Goal: Communication & Community: Answer question/provide support

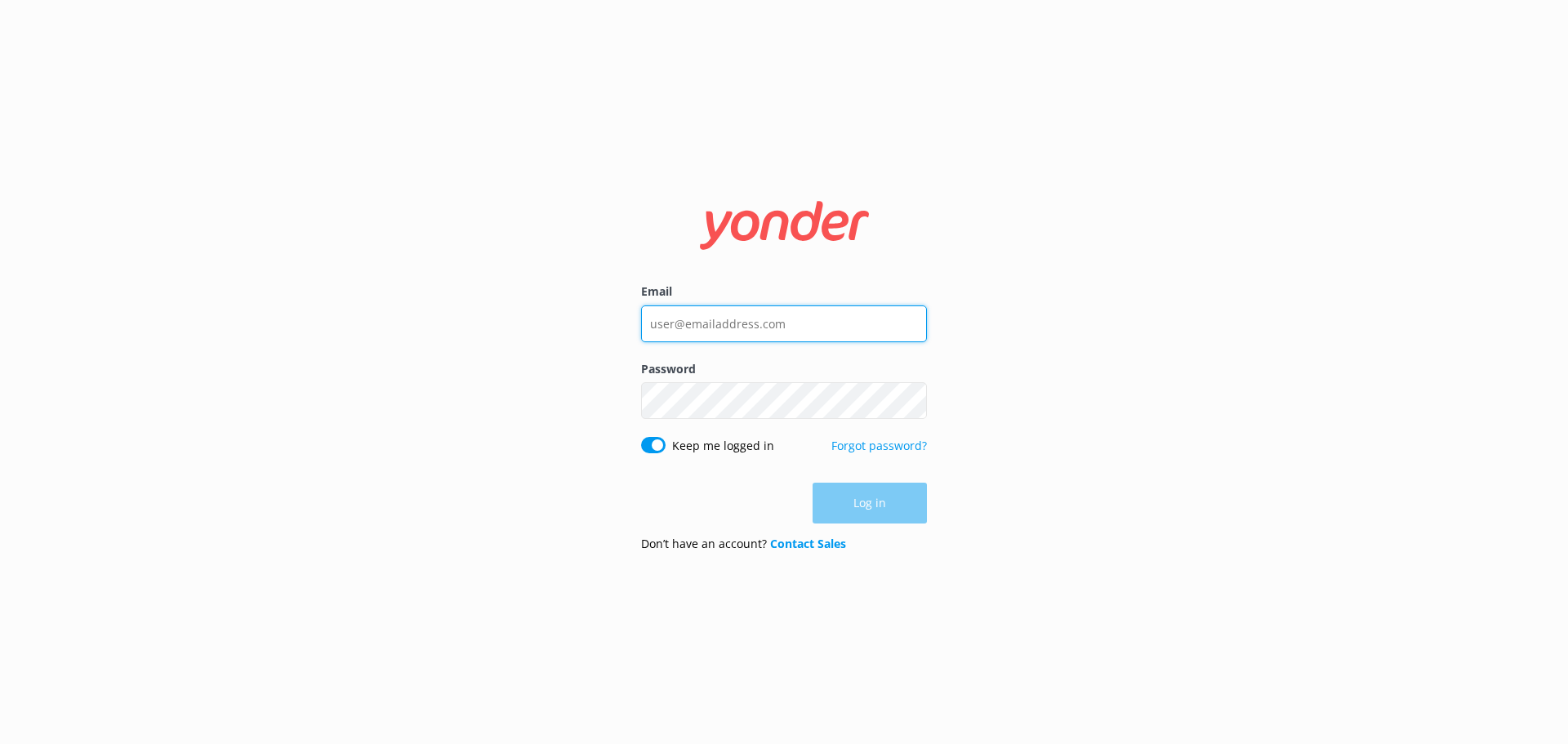
type input "[EMAIL_ADDRESS][DOMAIN_NAME]"
click at [910, 512] on div "Log in" at bounding box center [784, 503] width 285 height 41
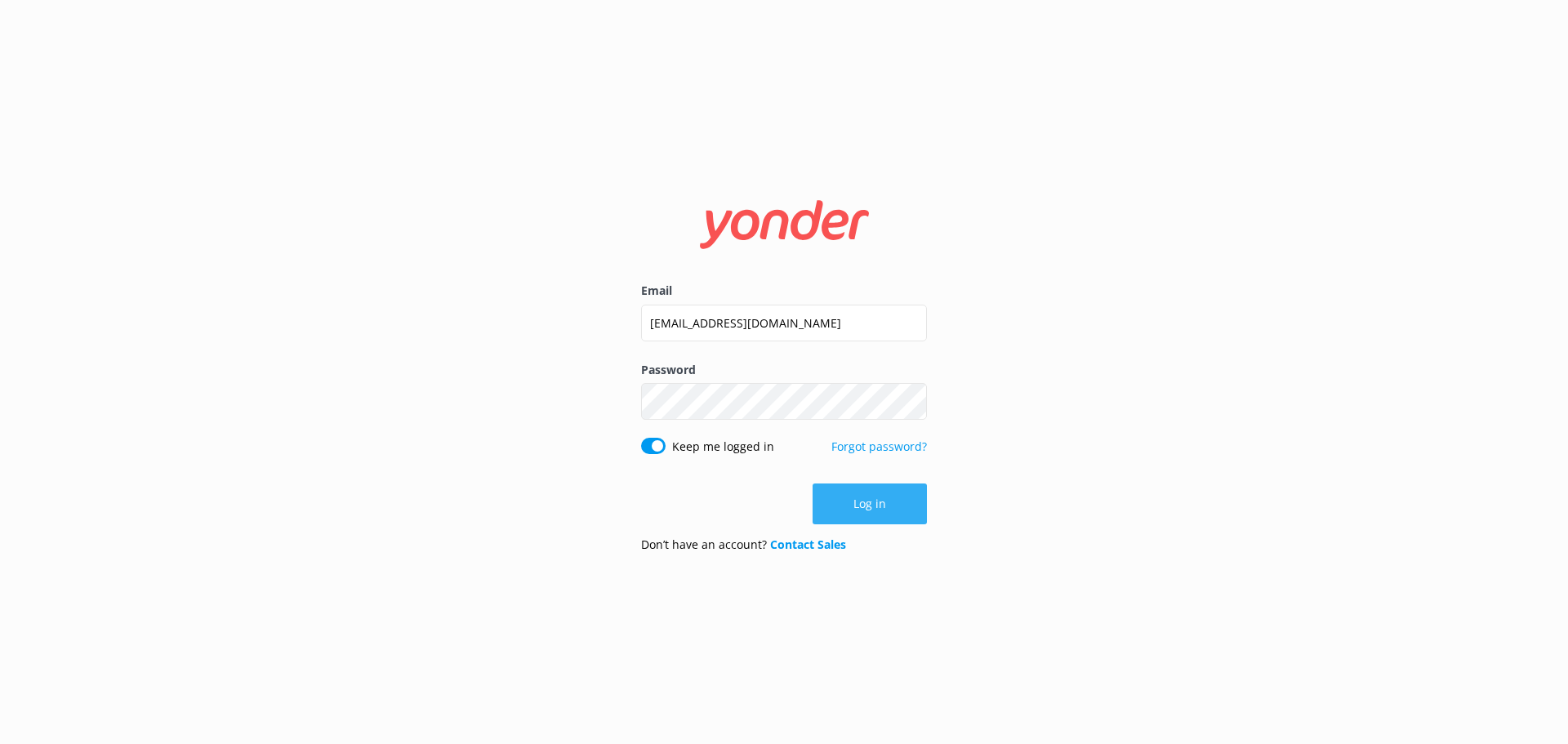
click at [914, 503] on button "Log in" at bounding box center [870, 504] width 114 height 41
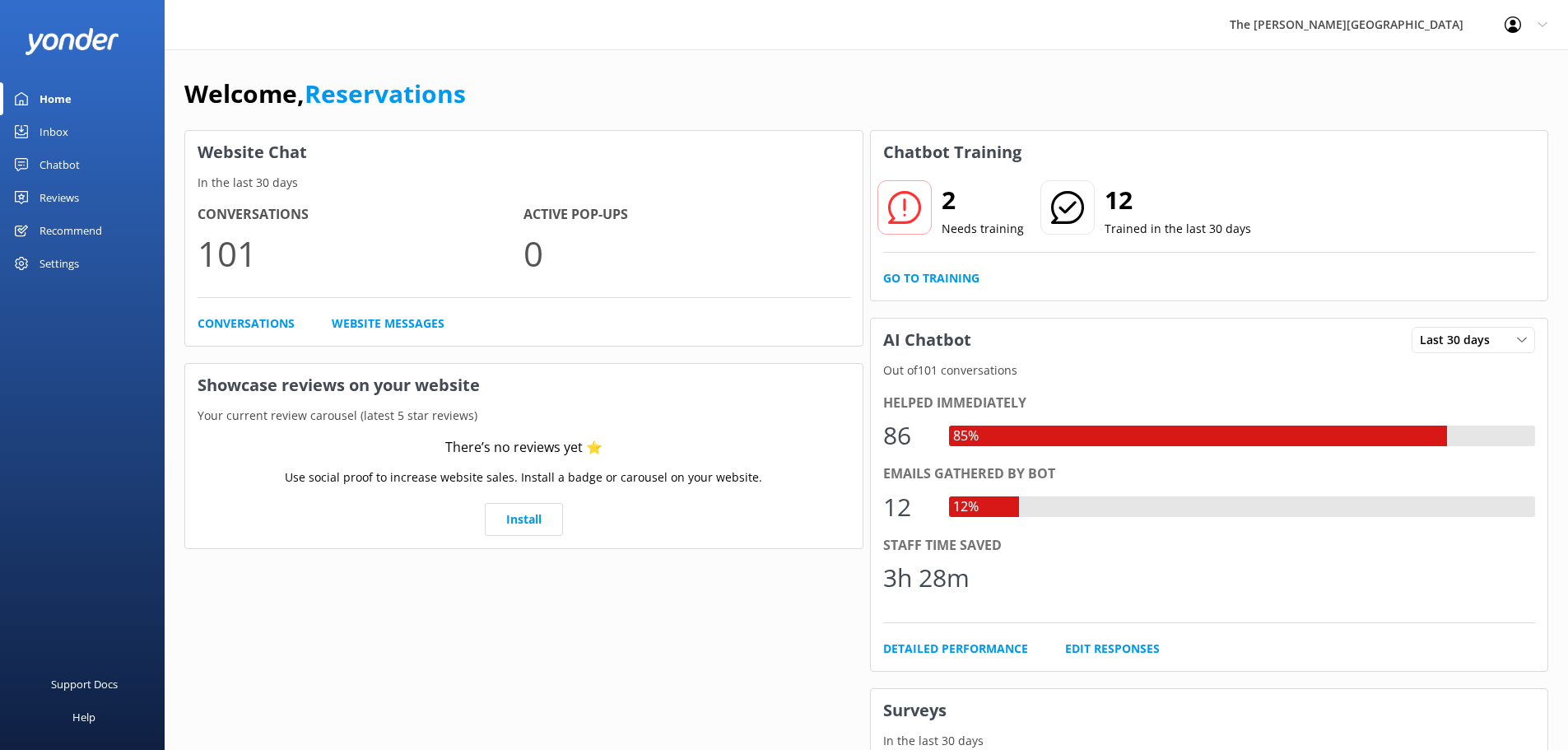
click at [96, 124] on link "Inbox" at bounding box center [82, 131] width 165 height 33
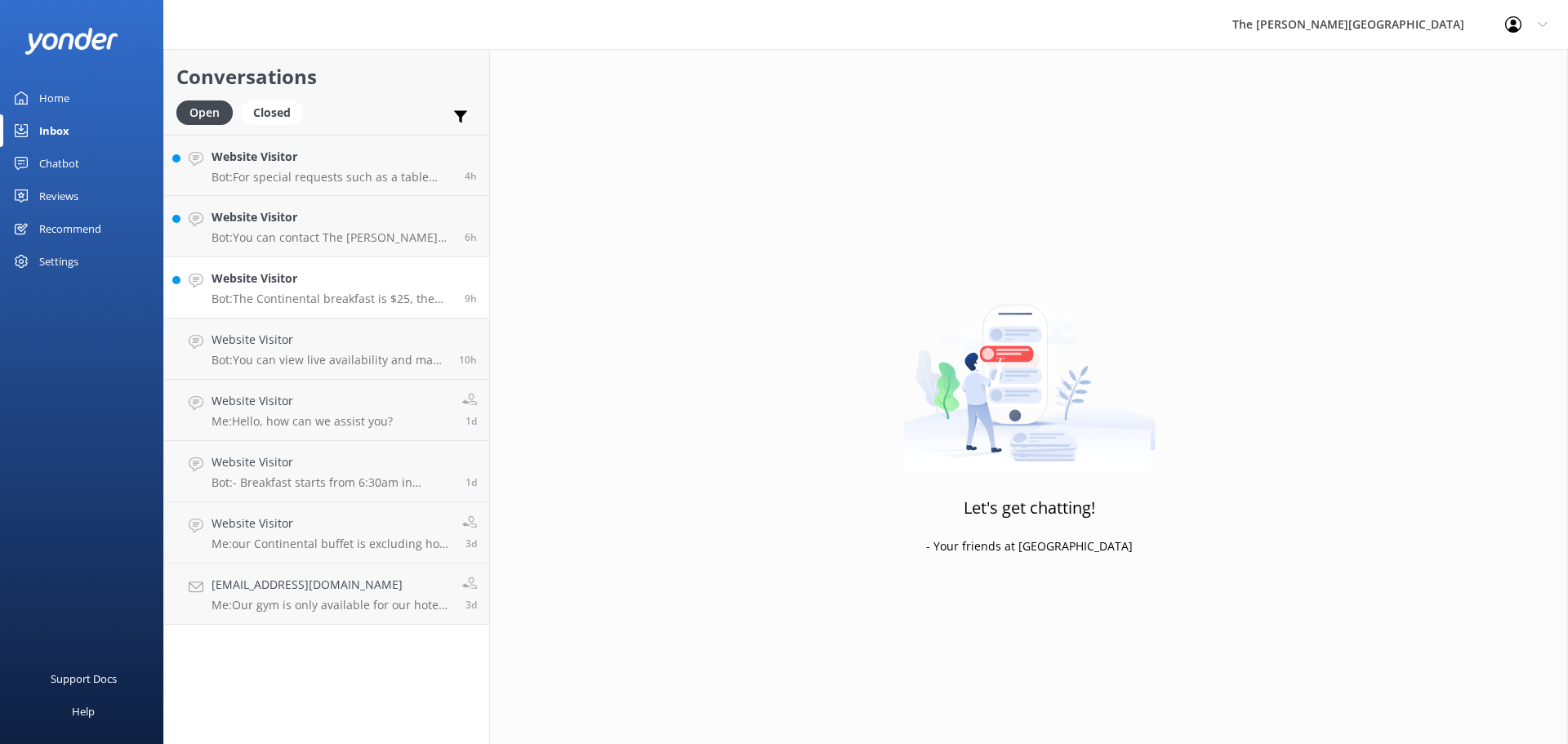
click at [304, 296] on p "Bot: The Continental breakfast is $25, the full breakfast is $35, children unde…" at bounding box center [331, 299] width 241 height 15
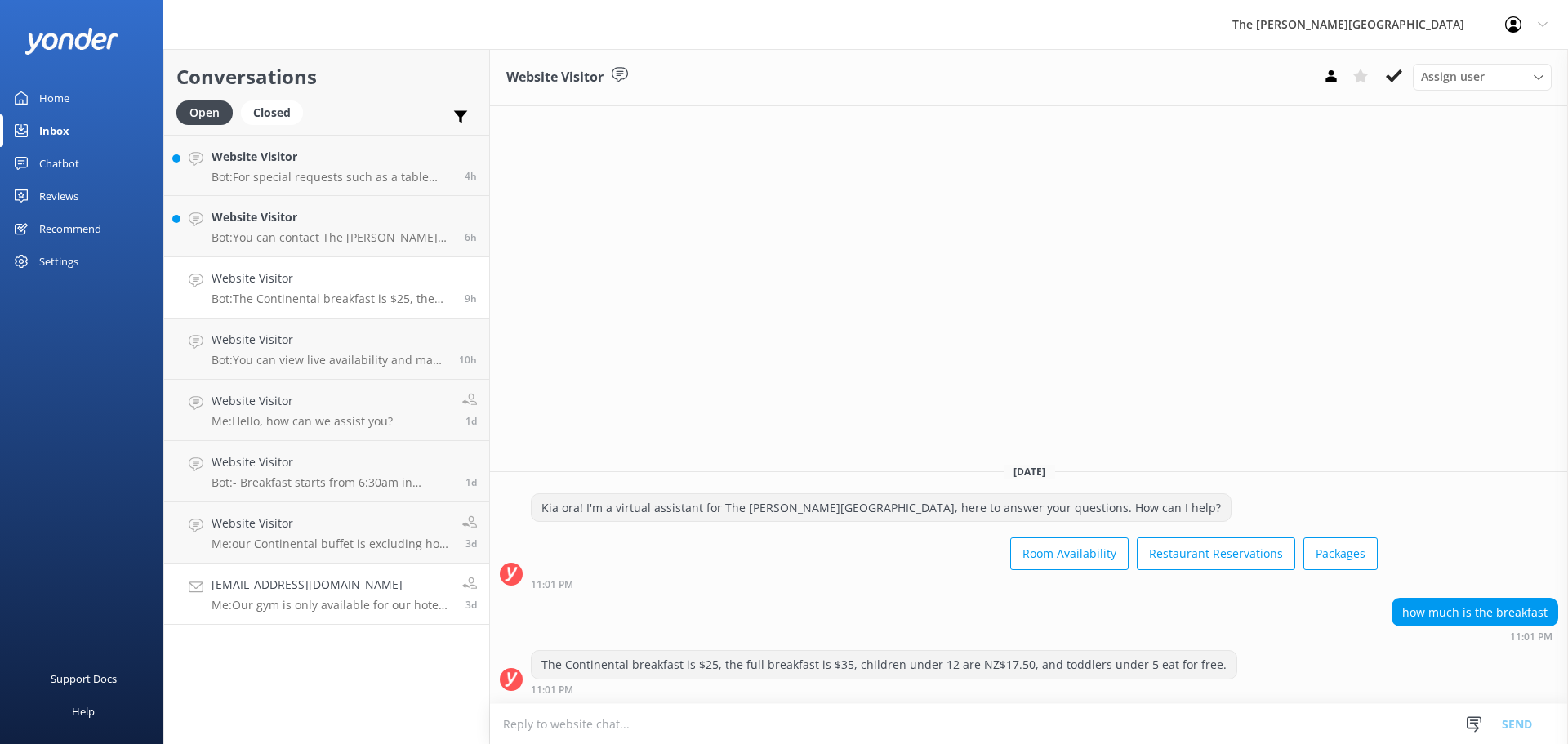
click at [323, 600] on p "Me: Our gym is only available for our hotel guests." at bounding box center [331, 605] width 239 height 15
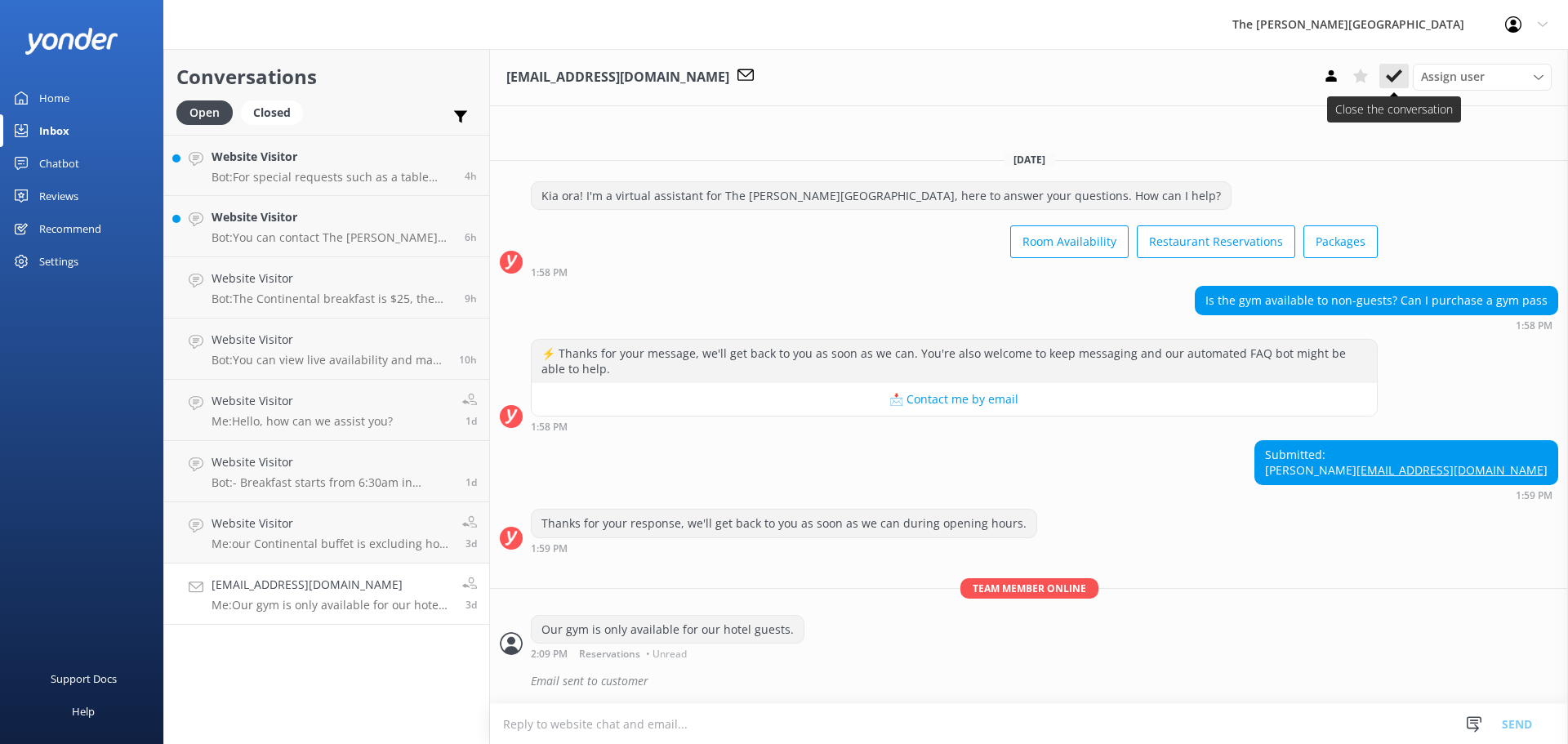
click at [1391, 69] on icon at bounding box center [1394, 76] width 16 height 16
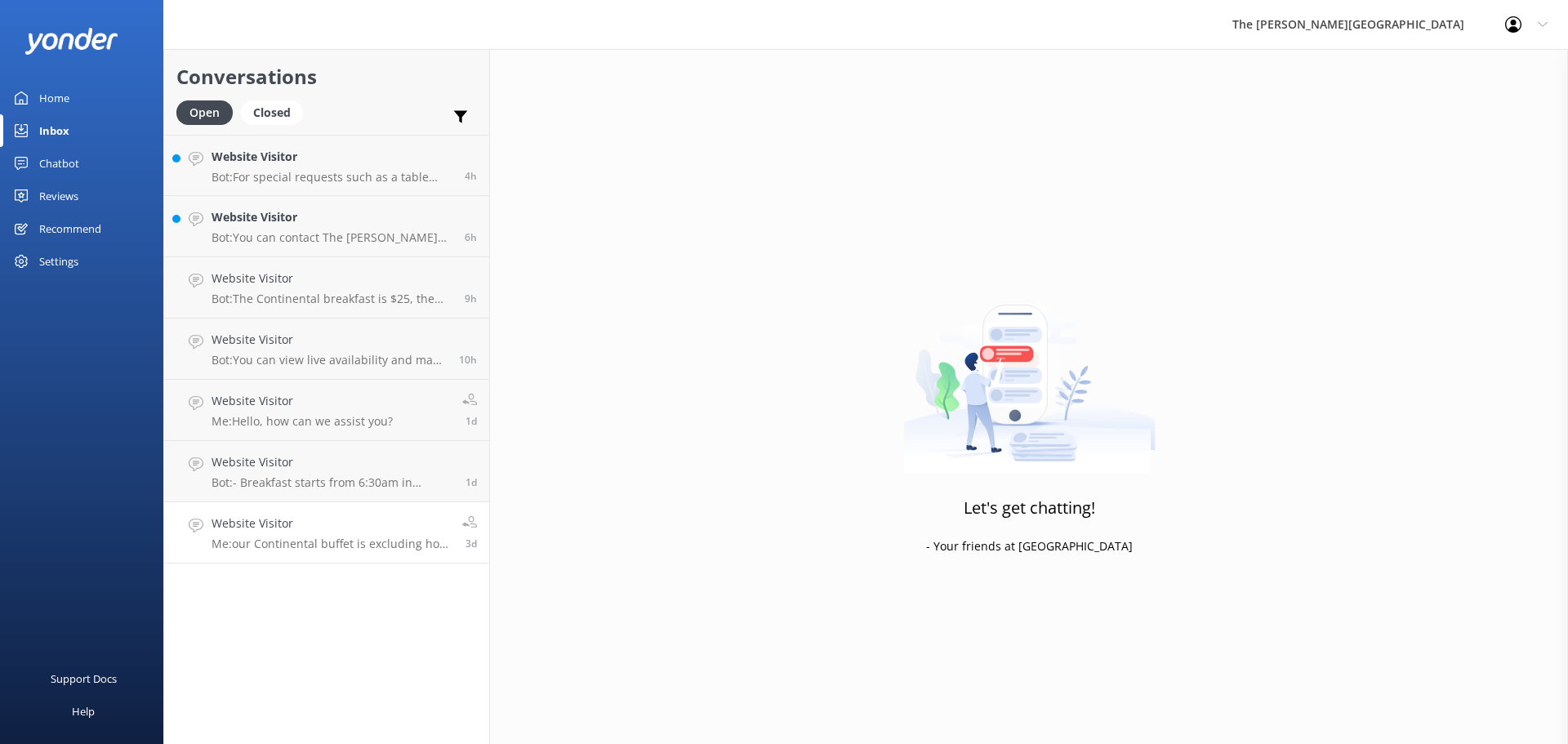
click at [373, 532] on h4 "Website Visitor" at bounding box center [331, 523] width 239 height 18
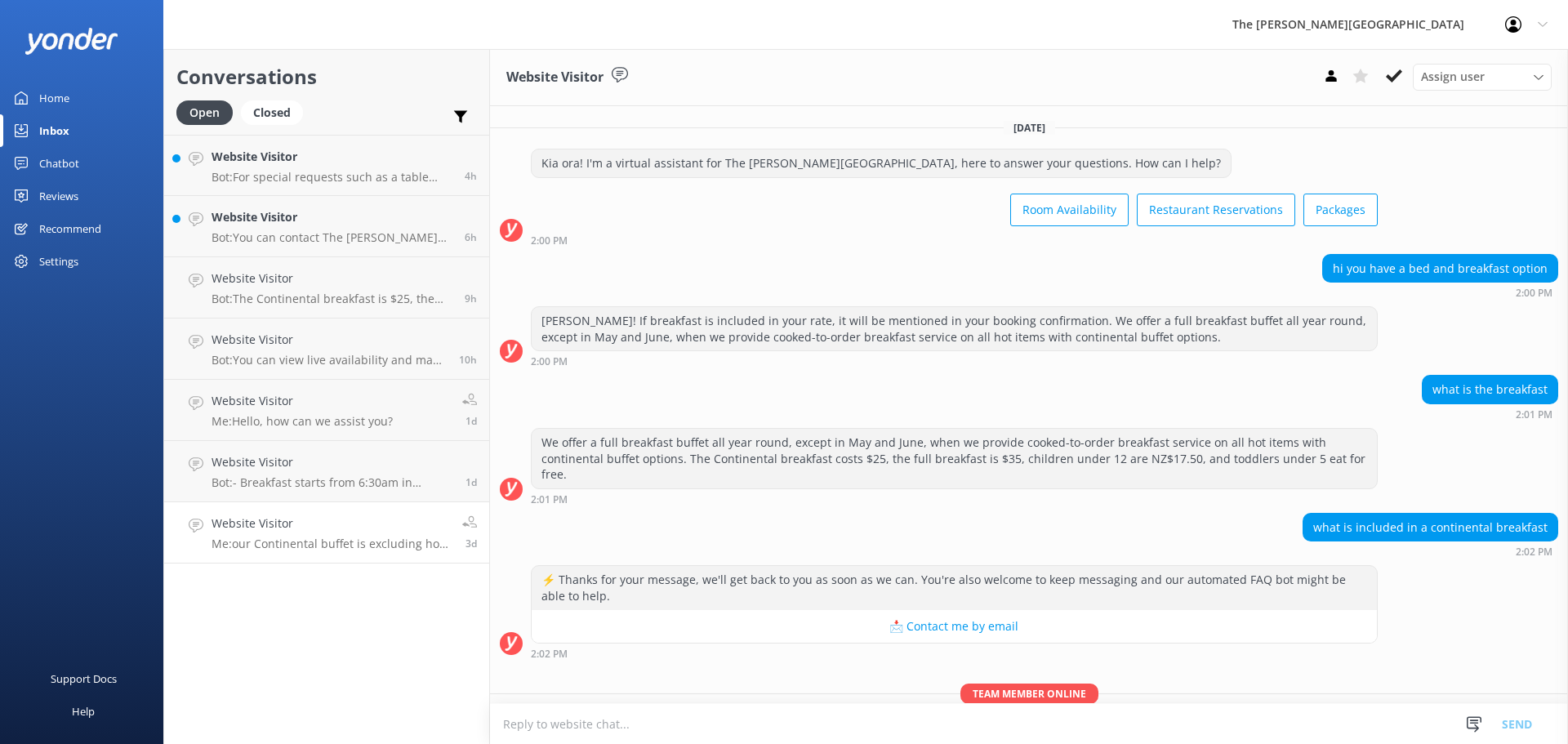
scroll to position [70, 0]
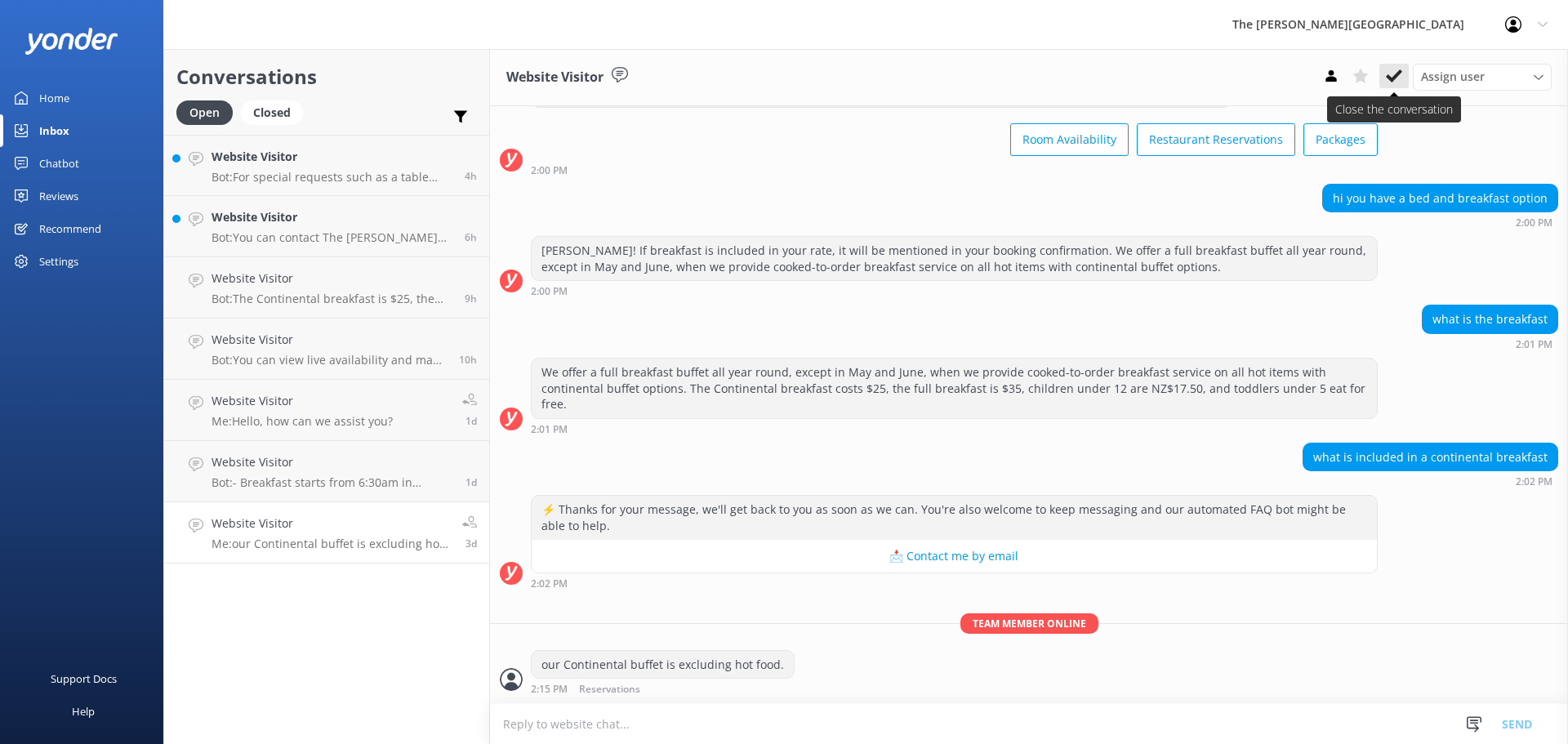
click at [1392, 78] on icon at bounding box center [1394, 76] width 16 height 16
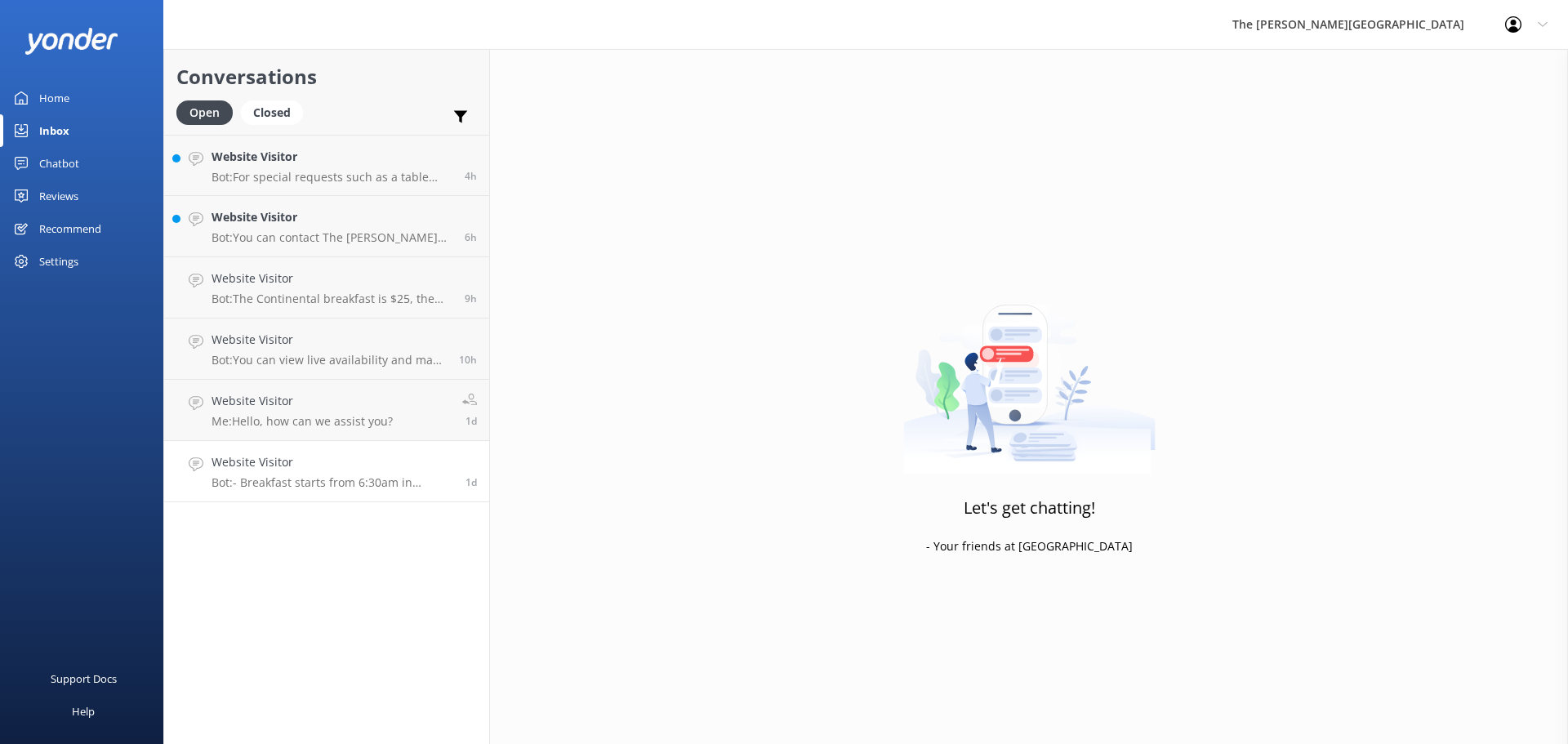
click at [331, 482] on p "Bot: - Breakfast starts from 6:30am in Summer and Spring and from 7:00am in Aut…" at bounding box center [332, 482] width 242 height 15
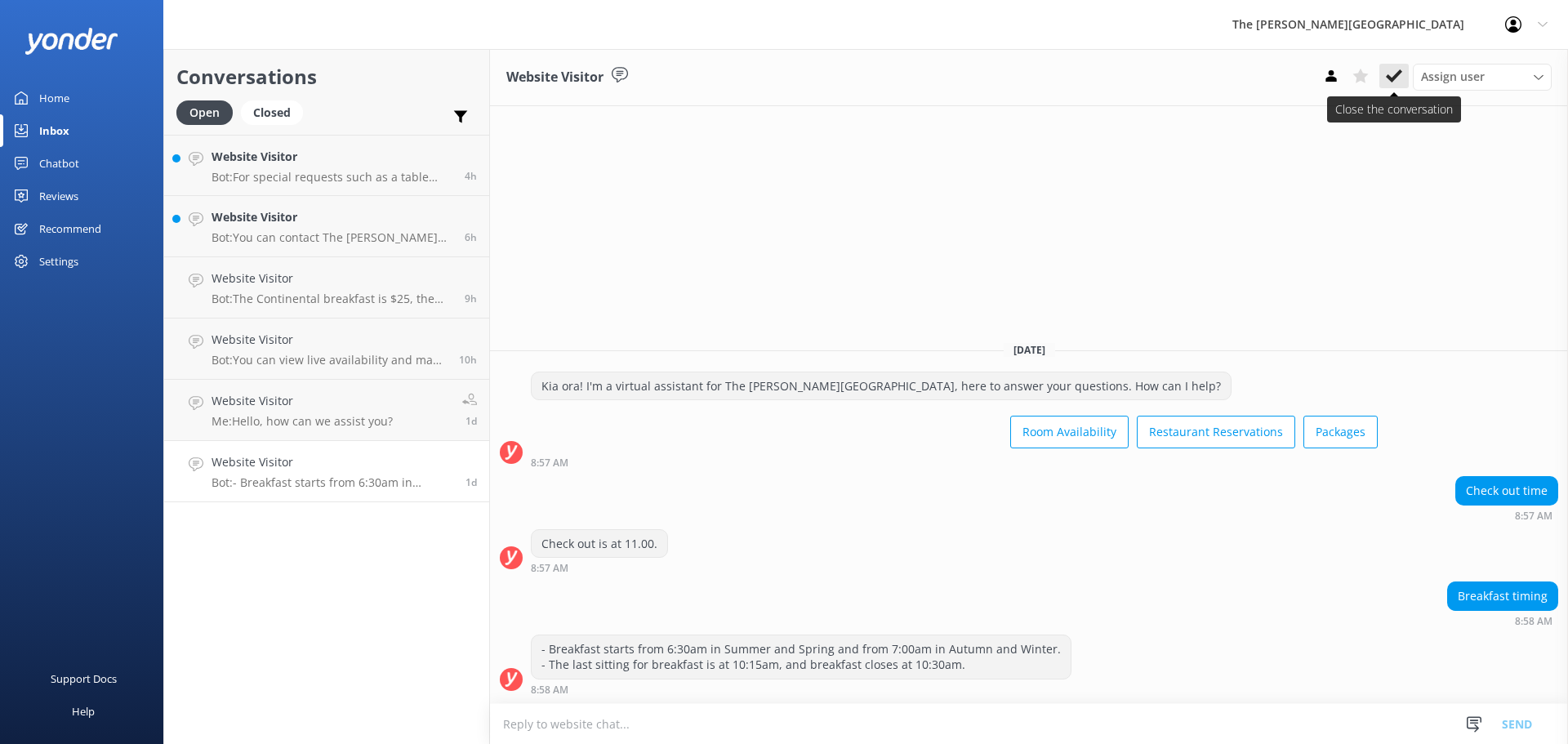
click at [1391, 68] on icon at bounding box center [1394, 76] width 16 height 16
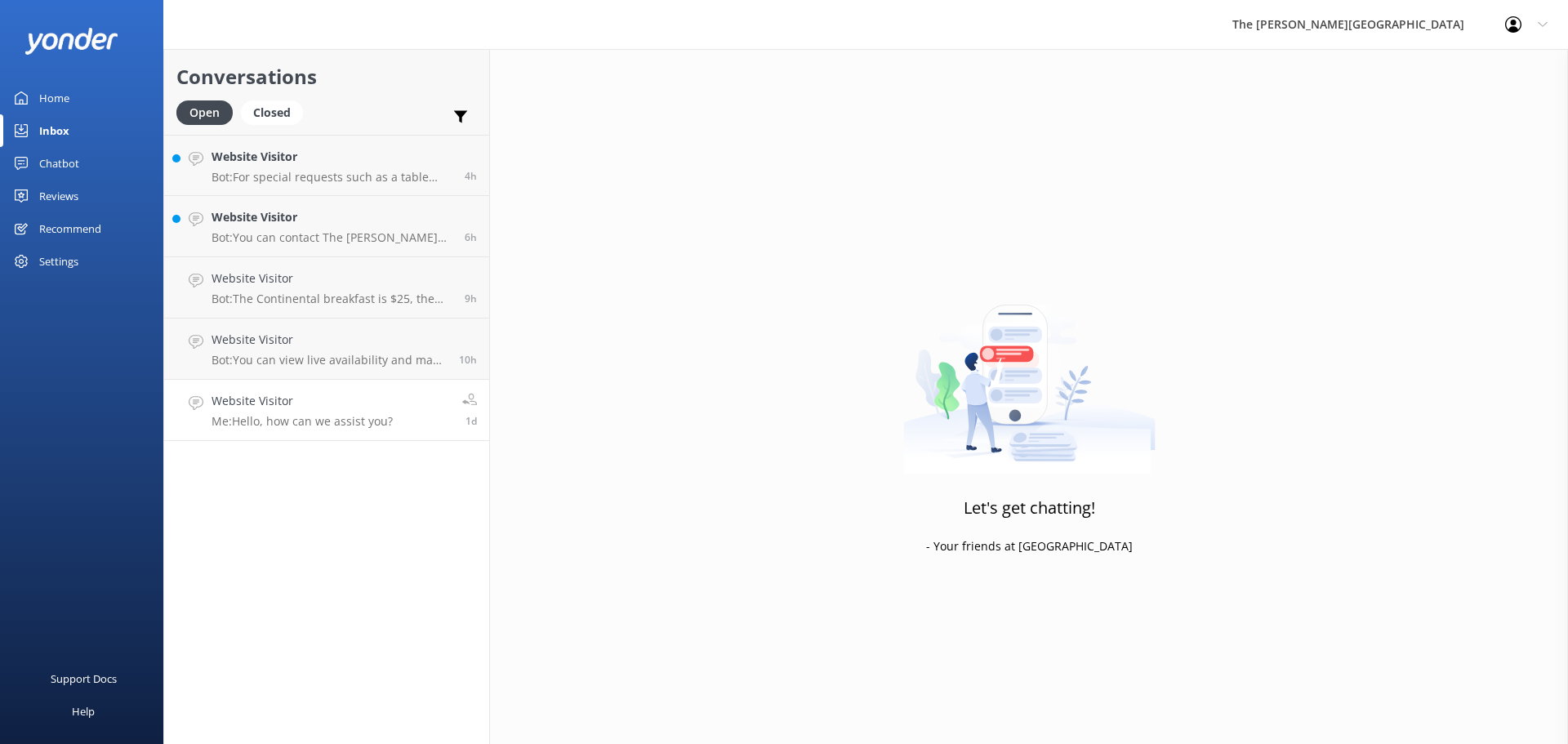
click at [344, 393] on h4 "Website Visitor" at bounding box center [301, 401] width 181 height 18
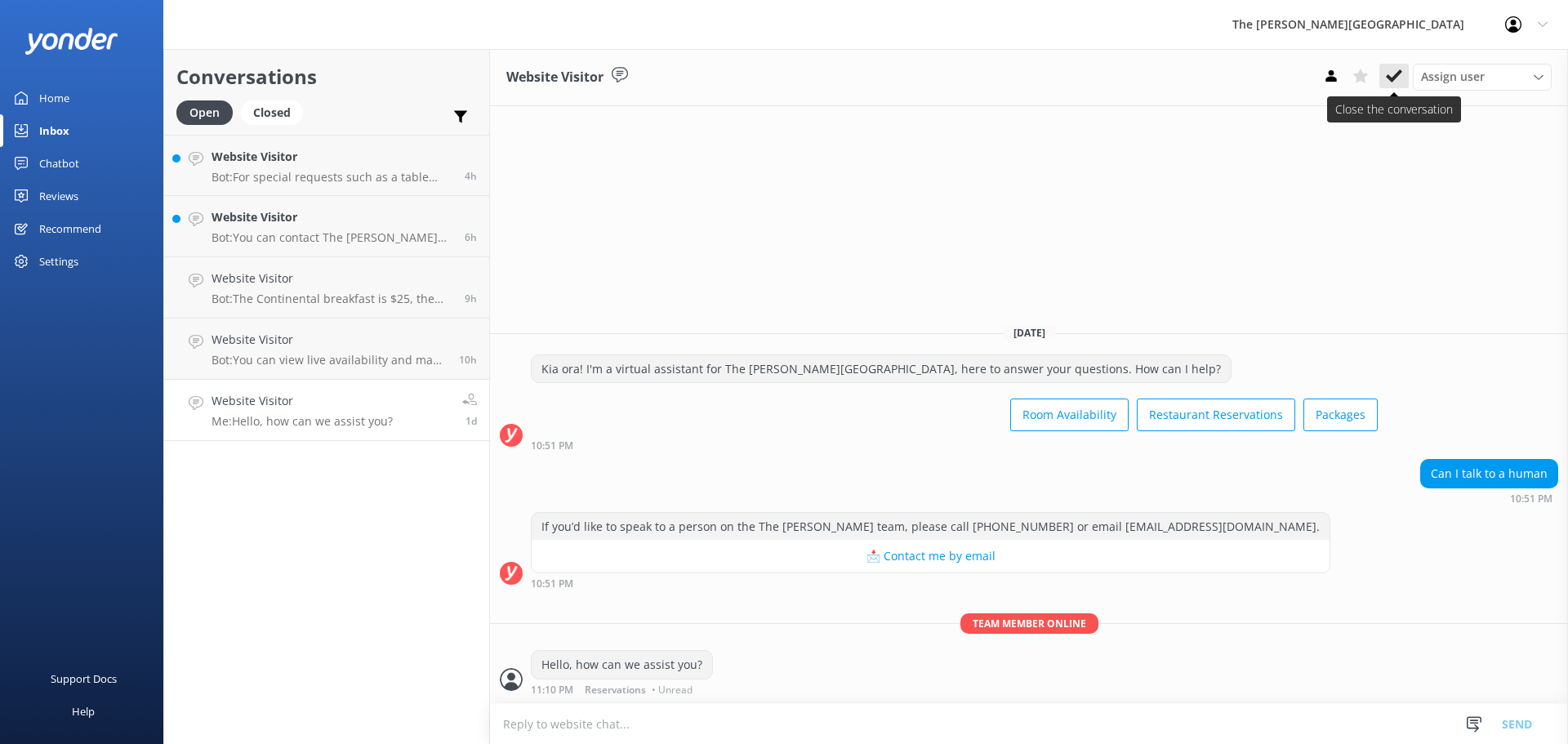
click at [1398, 80] on icon at bounding box center [1394, 76] width 16 height 16
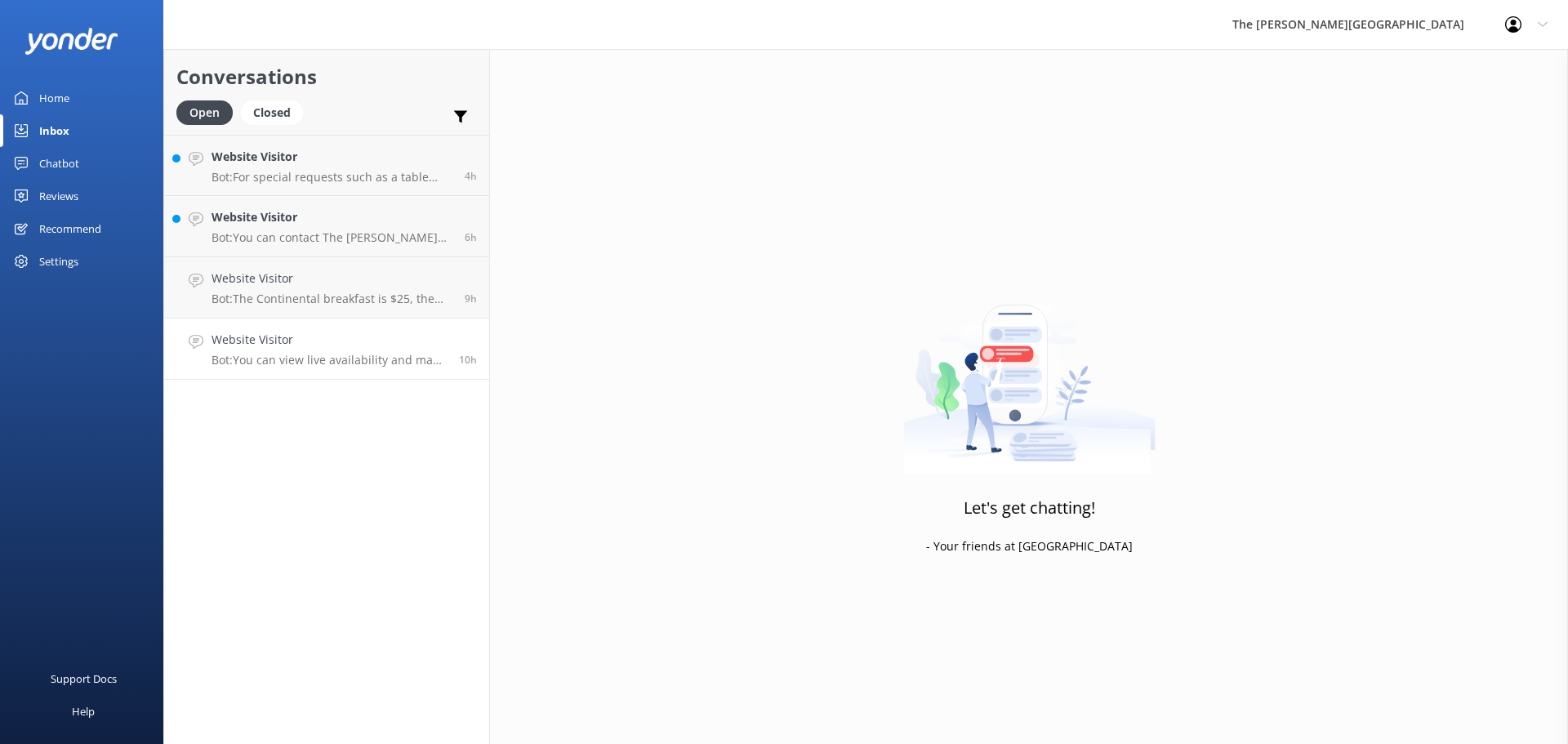
click at [407, 346] on h4 "Website Visitor" at bounding box center [329, 339] width 235 height 18
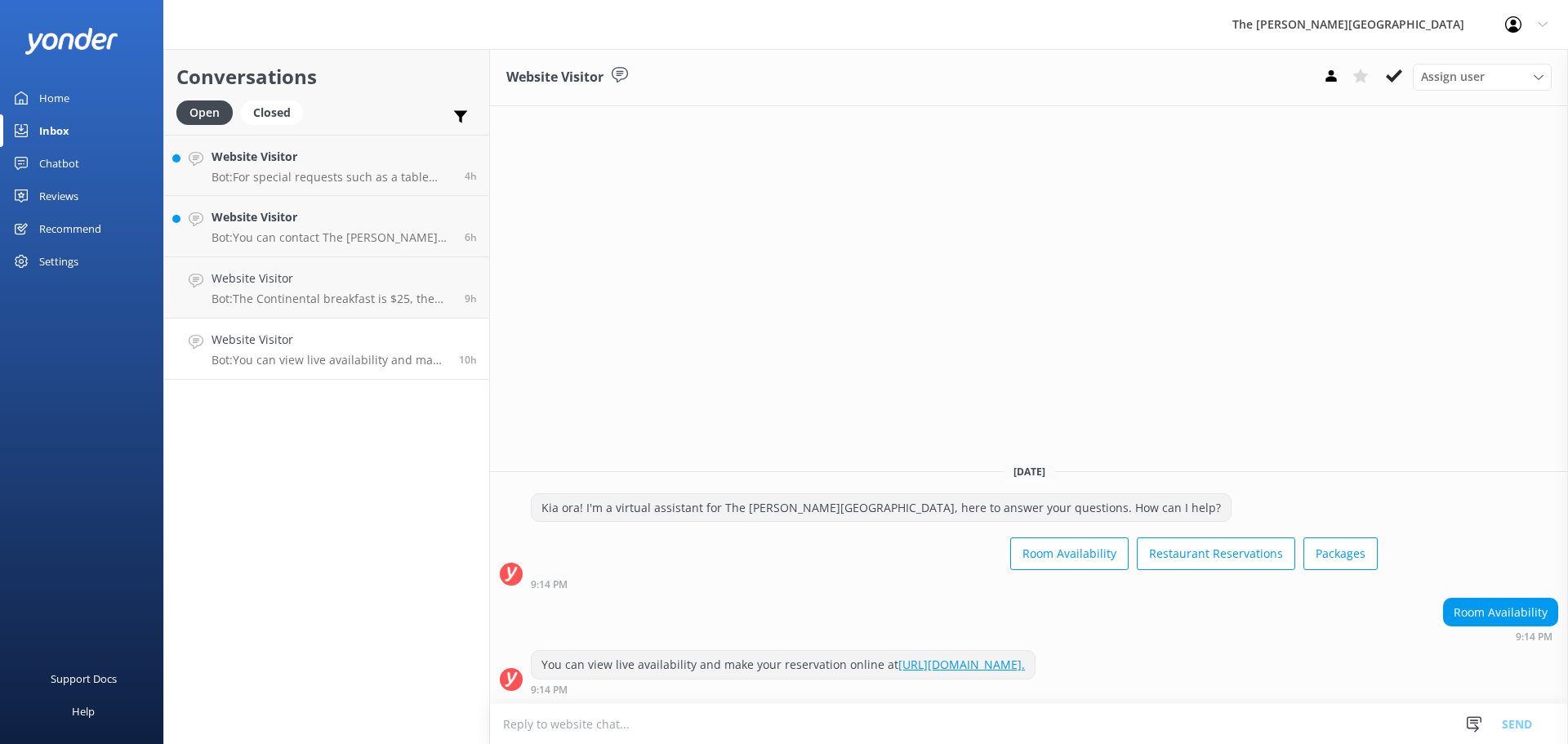
click at [263, 334] on h4 "Website Visitor" at bounding box center [329, 339] width 235 height 18
click at [1393, 70] on icon at bounding box center [1394, 76] width 16 height 16
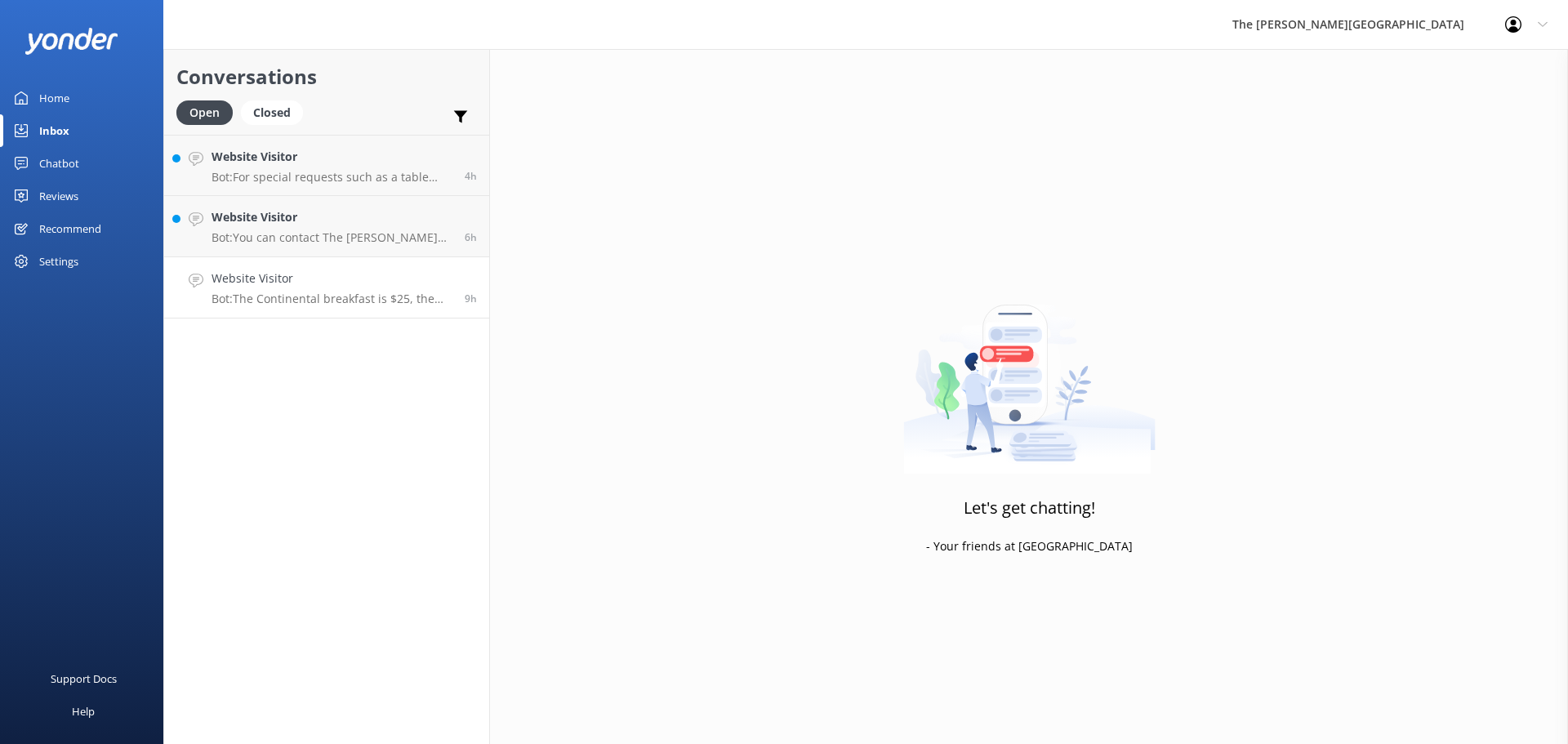
click at [339, 293] on p "Bot: The Continental breakfast is $25, the full breakfast is $35, children unde…" at bounding box center [331, 299] width 241 height 15
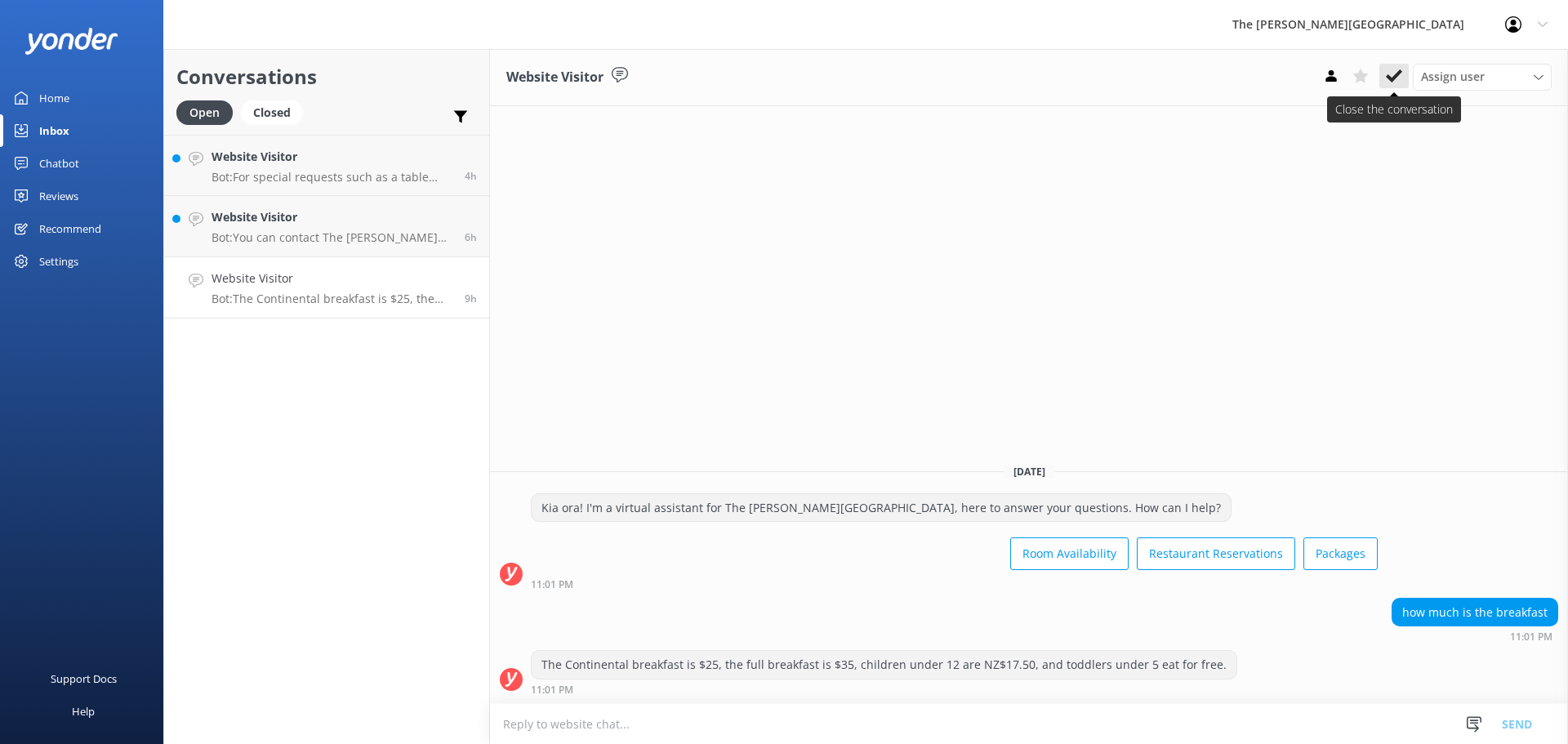
click at [1396, 71] on icon at bounding box center [1394, 76] width 16 height 16
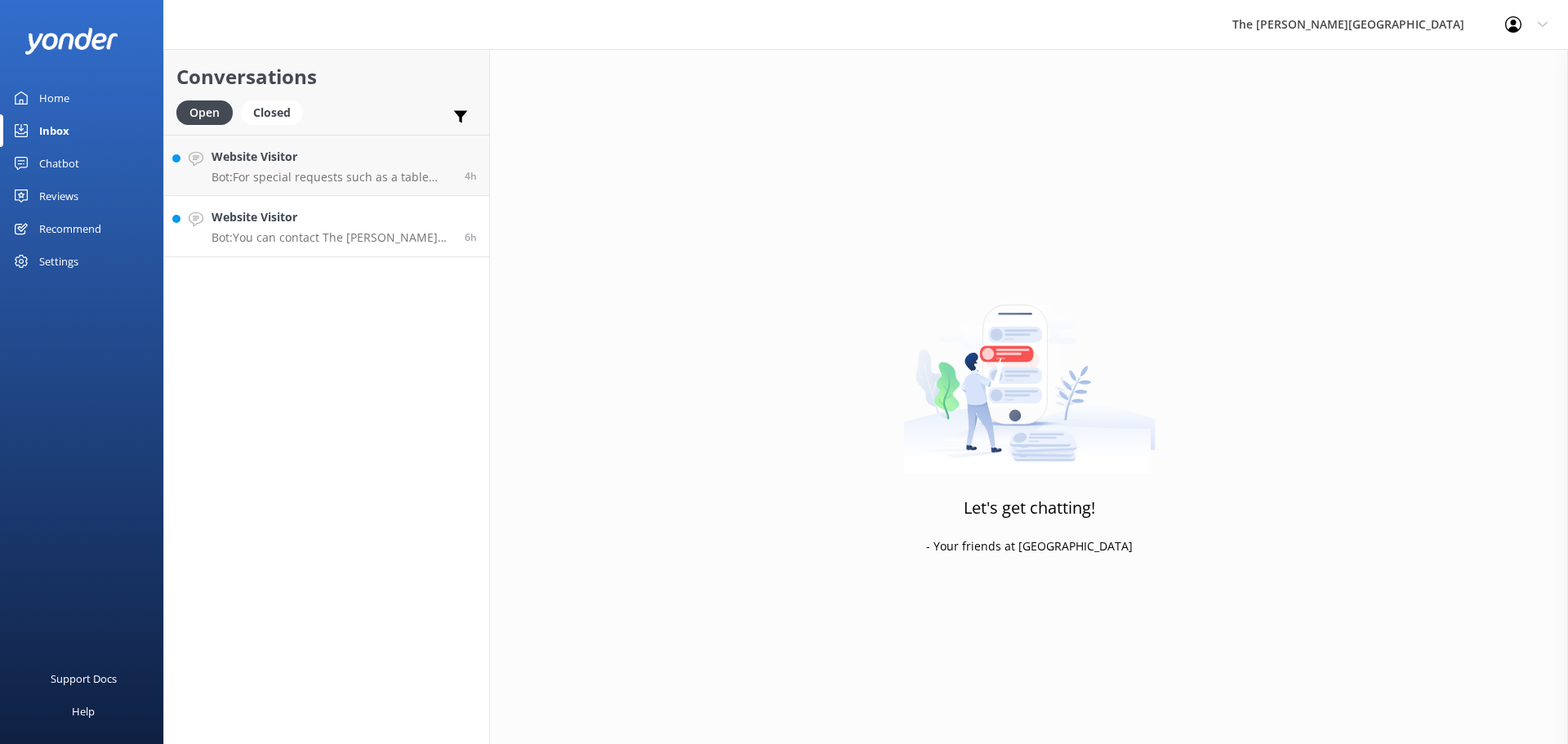
click at [298, 215] on h4 "Website Visitor" at bounding box center [331, 217] width 241 height 18
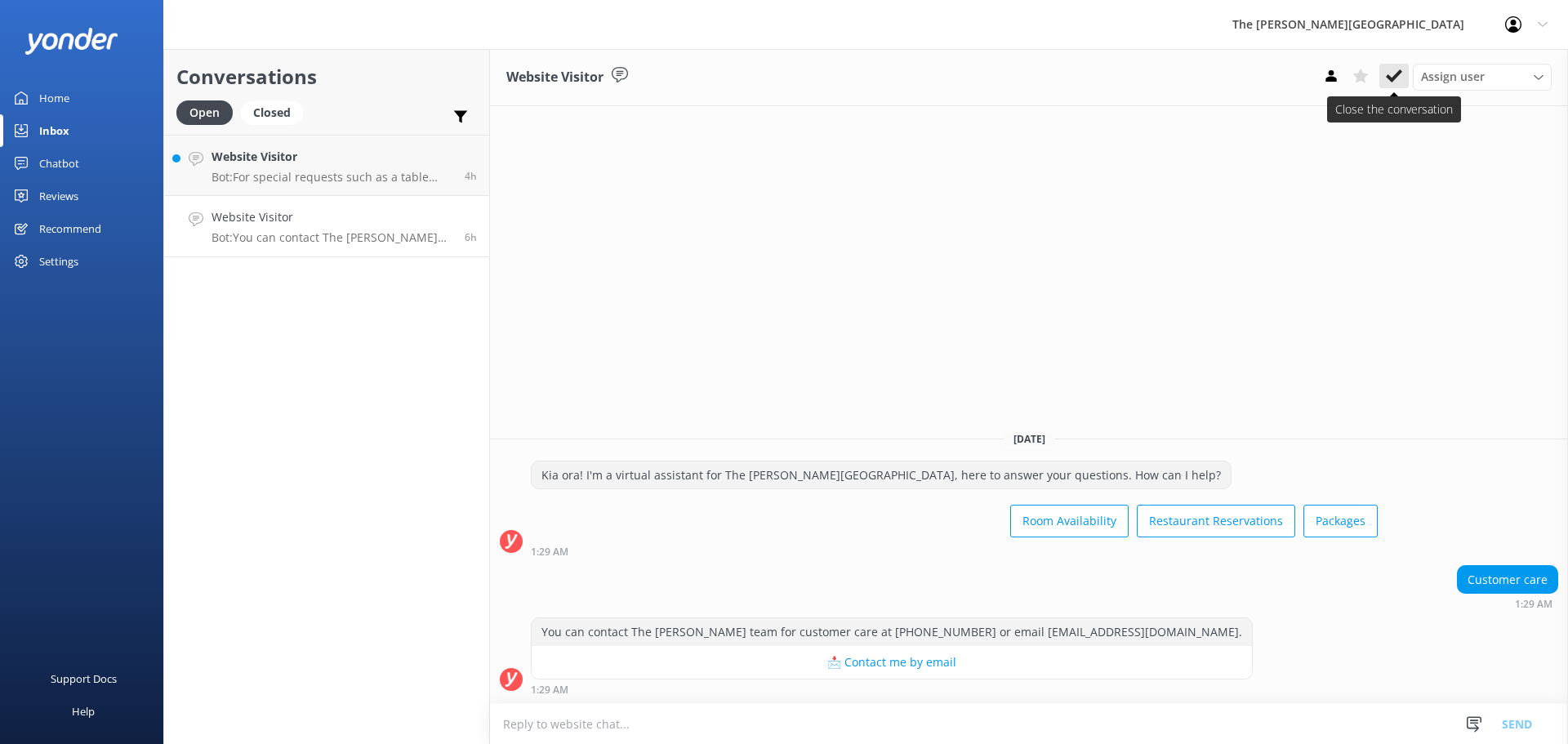
click at [1393, 73] on icon at bounding box center [1394, 76] width 16 height 16
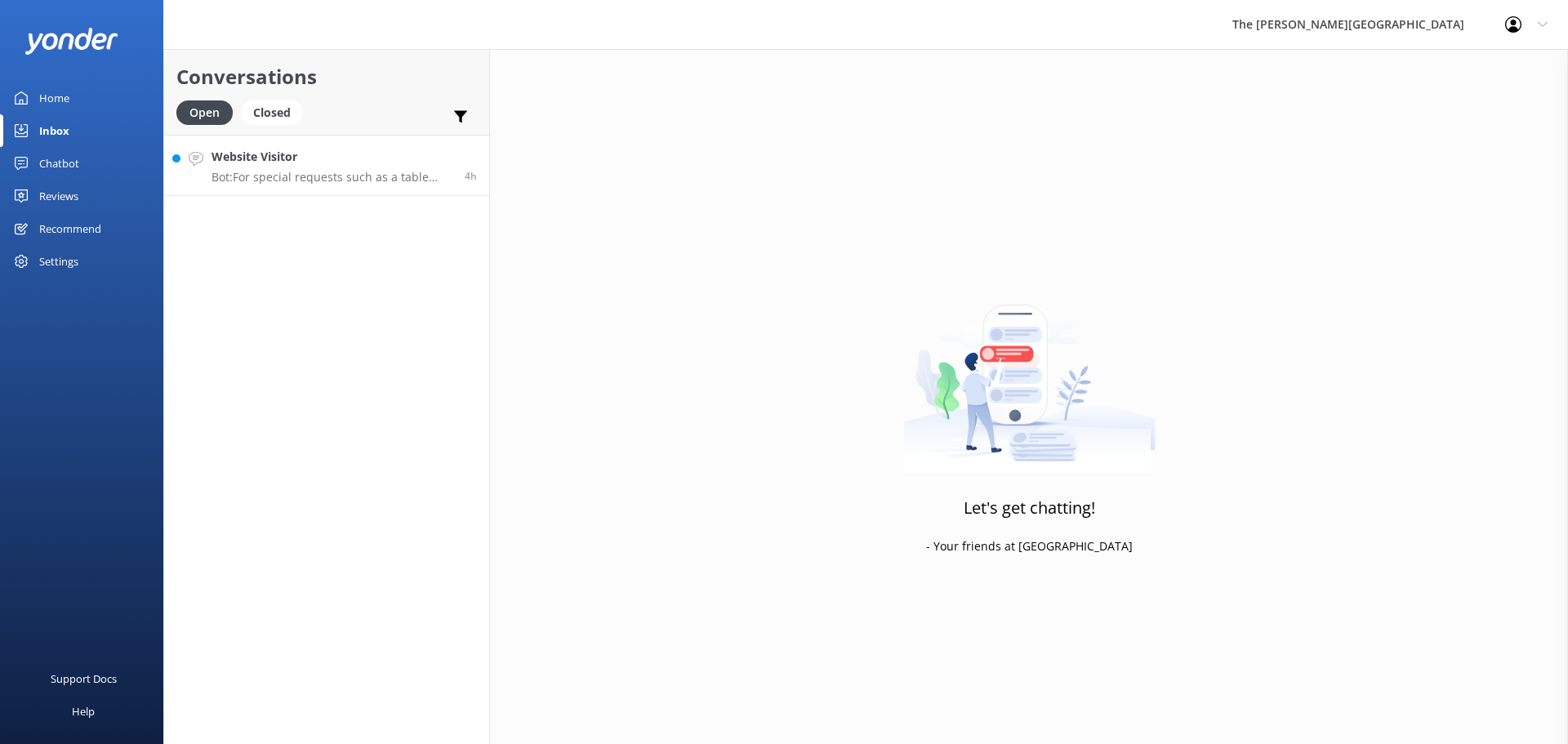
click at [331, 157] on h4 "Website Visitor" at bounding box center [331, 156] width 241 height 18
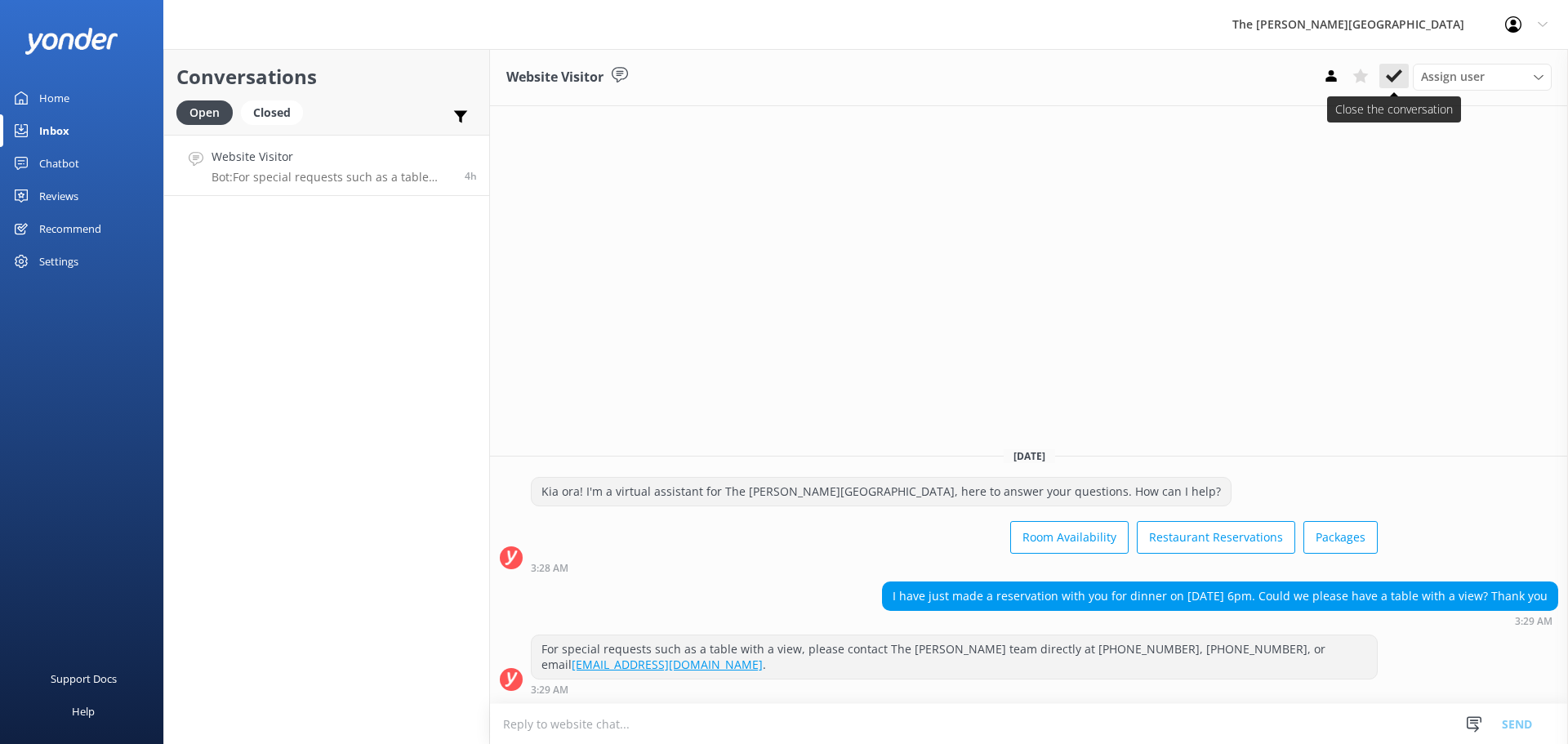
click at [1401, 77] on icon at bounding box center [1394, 76] width 16 height 16
